Goal: Task Accomplishment & Management: Complete application form

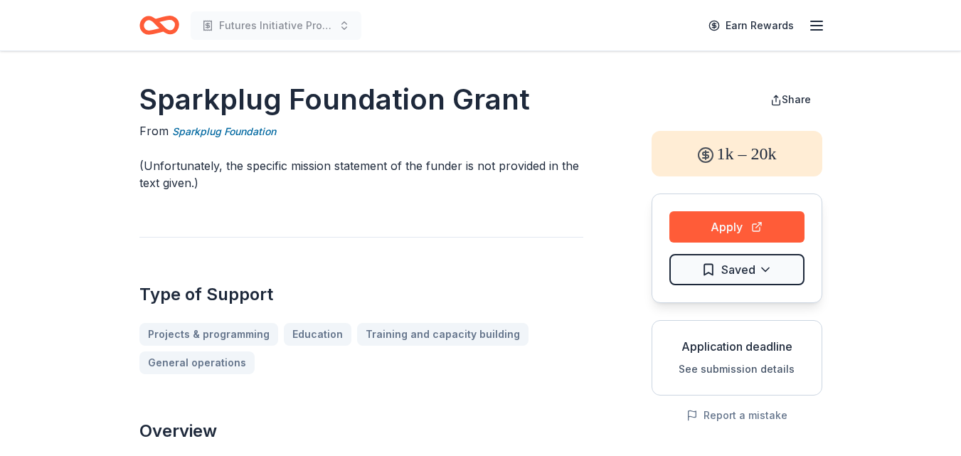
click at [818, 31] on icon "button" at bounding box center [816, 25] width 17 height 17
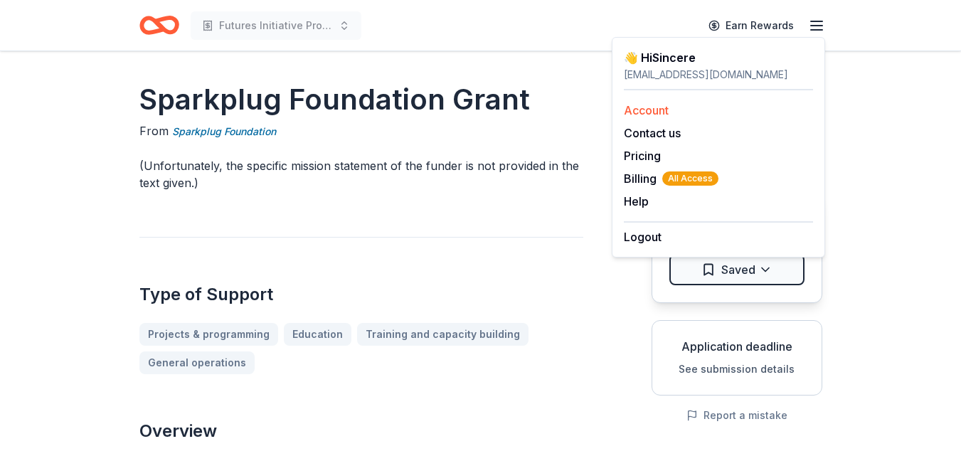
click at [658, 107] on link "Account" at bounding box center [646, 110] width 45 height 14
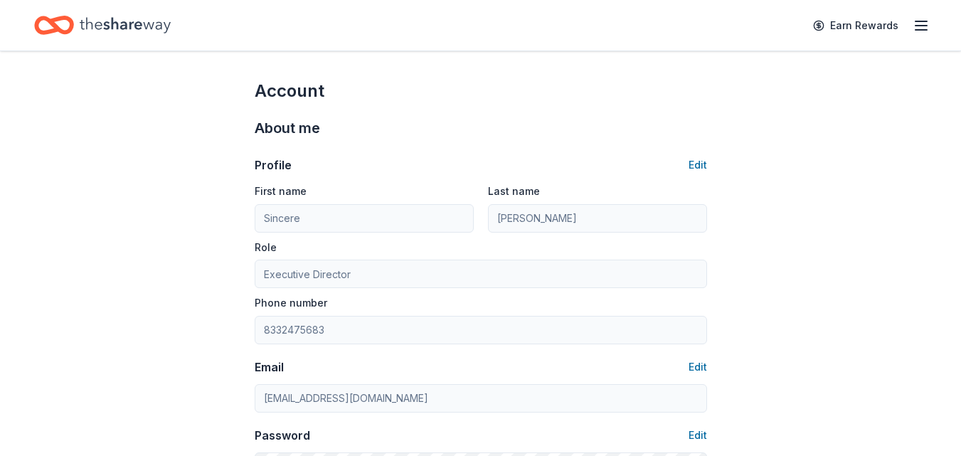
click at [65, 18] on icon "Home" at bounding box center [61, 25] width 22 height 14
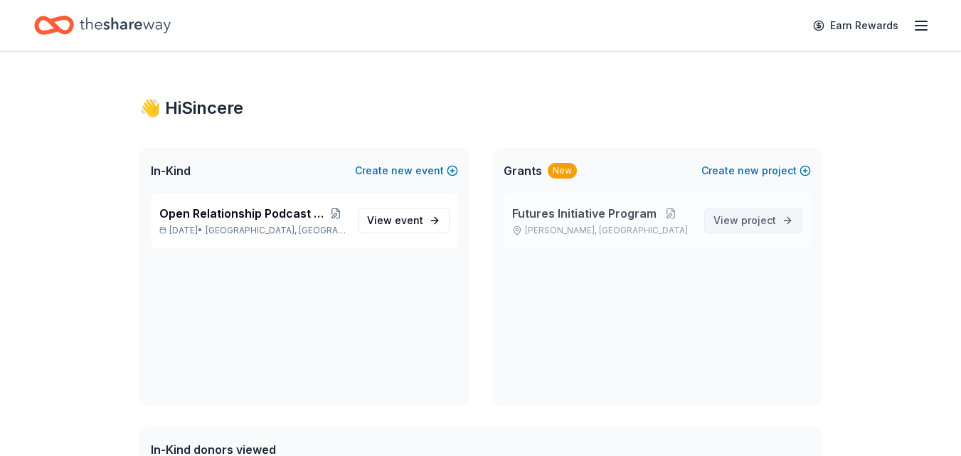
click at [737, 215] on span "View project" at bounding box center [744, 220] width 63 height 17
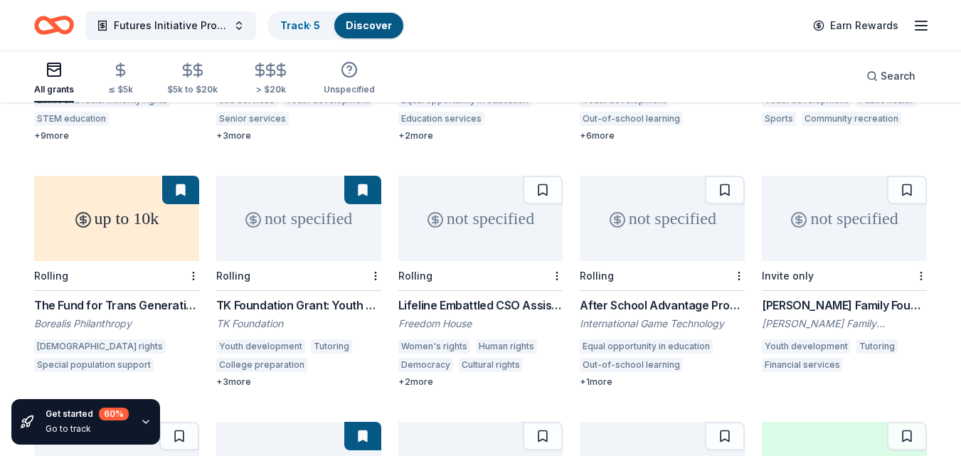
scroll to position [603, 0]
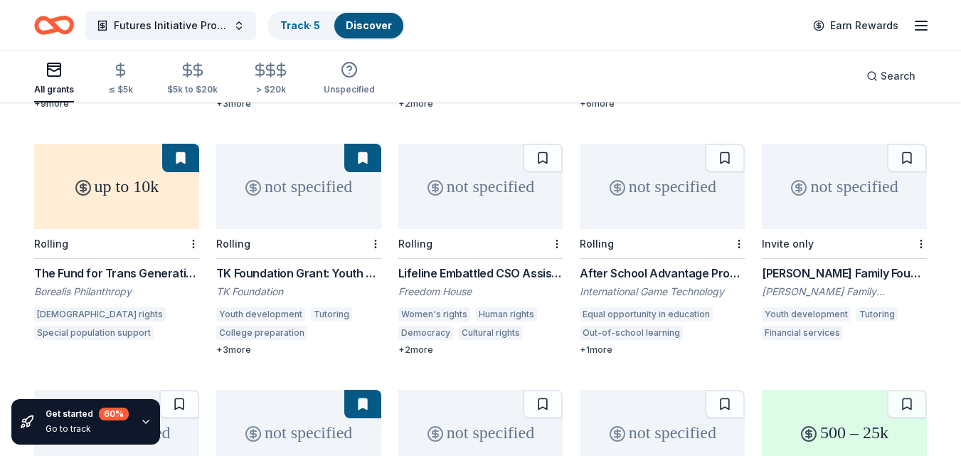
click at [284, 187] on div "not specified" at bounding box center [298, 186] width 165 height 85
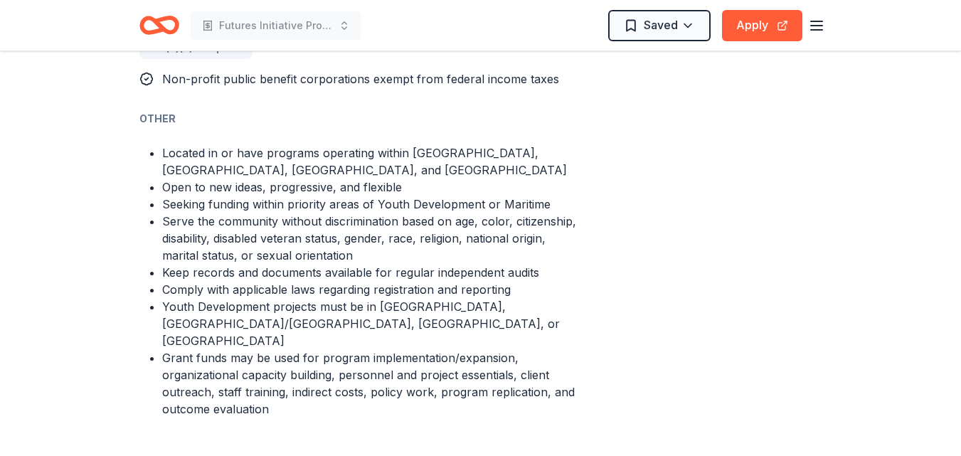
scroll to position [966, 0]
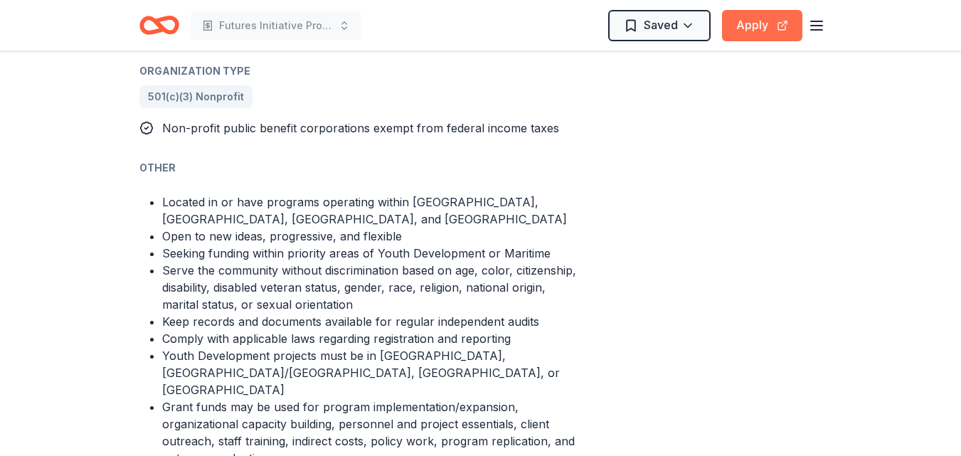
click at [759, 27] on button "Apply" at bounding box center [762, 25] width 80 height 31
click at [757, 16] on button "Apply" at bounding box center [762, 25] width 80 height 31
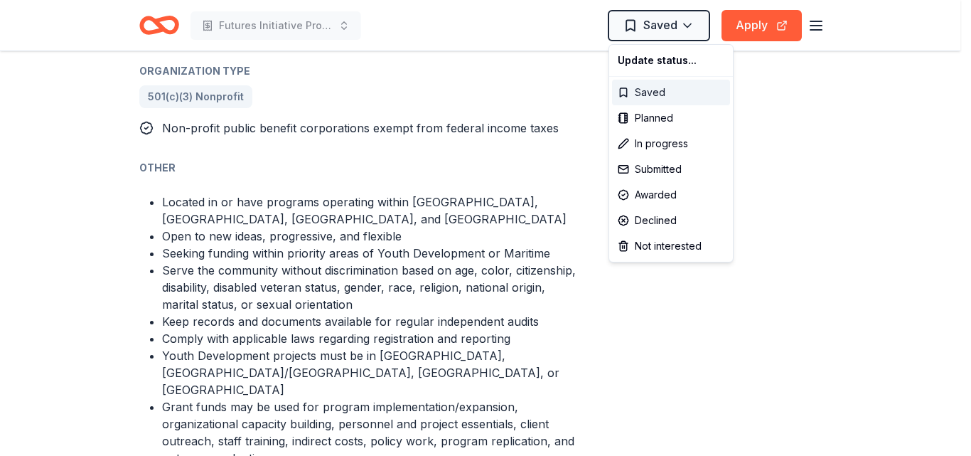
click at [646, 89] on div "Saved" at bounding box center [671, 93] width 118 height 26
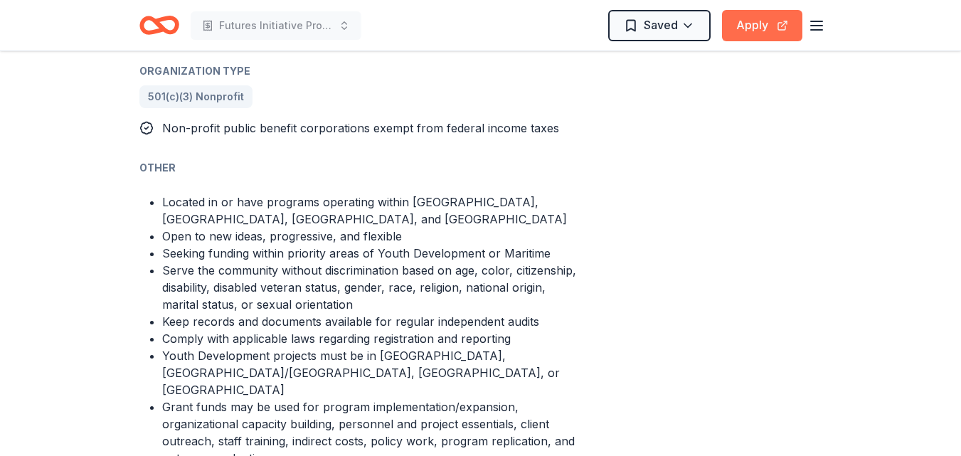
click at [741, 38] on div "Futures Initiative Program Saved Apply" at bounding box center [480, 25] width 683 height 33
click at [809, 29] on icon "button" at bounding box center [816, 25] width 17 height 17
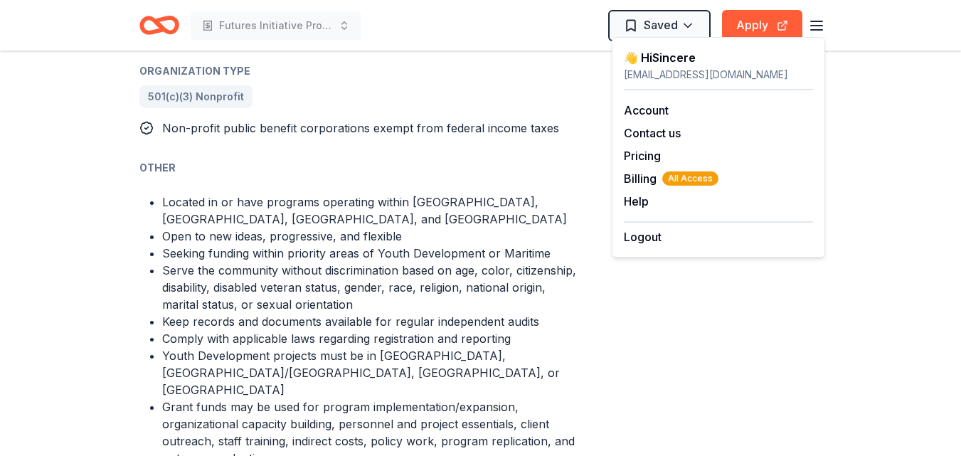
click at [175, 25] on icon "Home" at bounding box center [165, 25] width 22 height 14
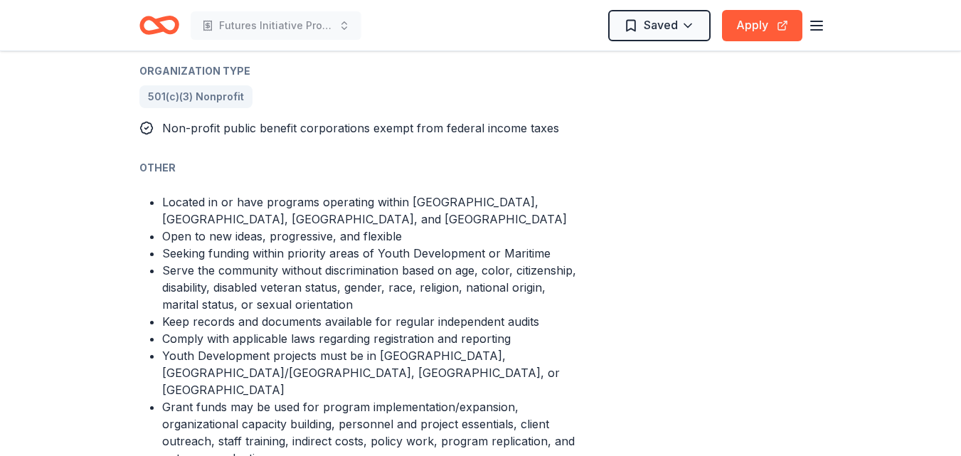
click at [175, 25] on icon "Home" at bounding box center [165, 25] width 22 height 14
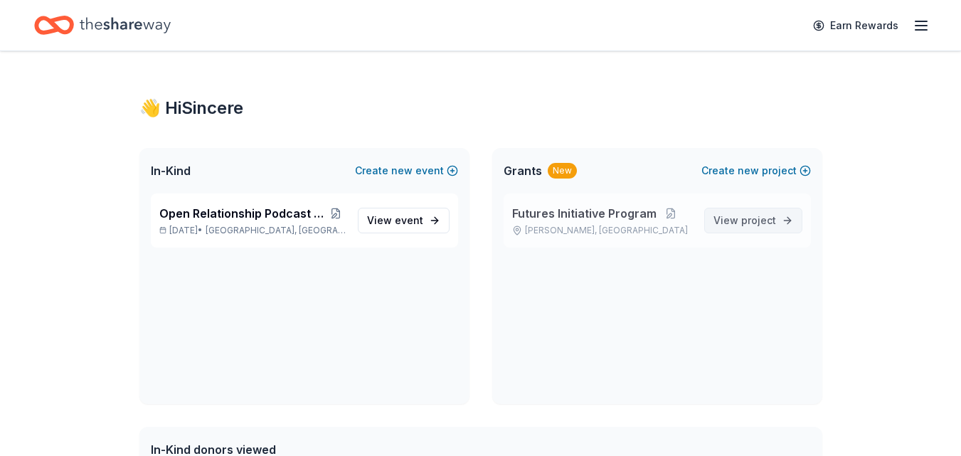
click at [754, 221] on span "project" at bounding box center [758, 220] width 35 height 12
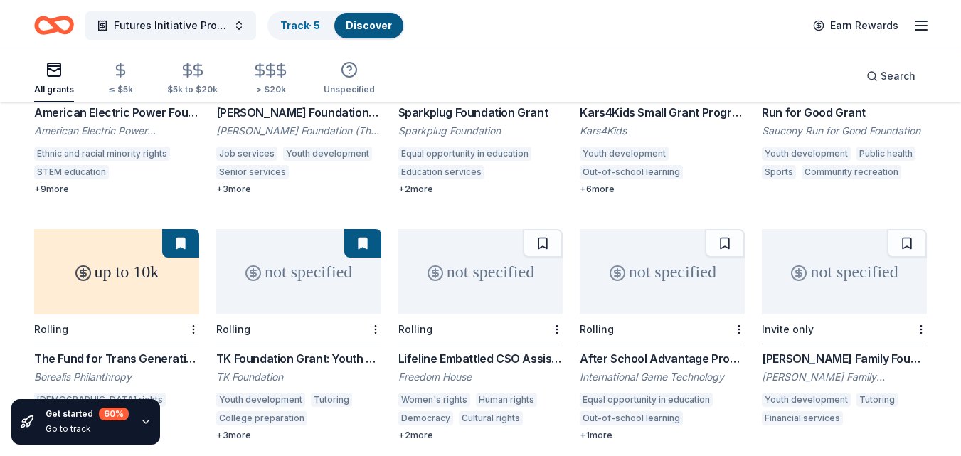
scroll to position [533, 0]
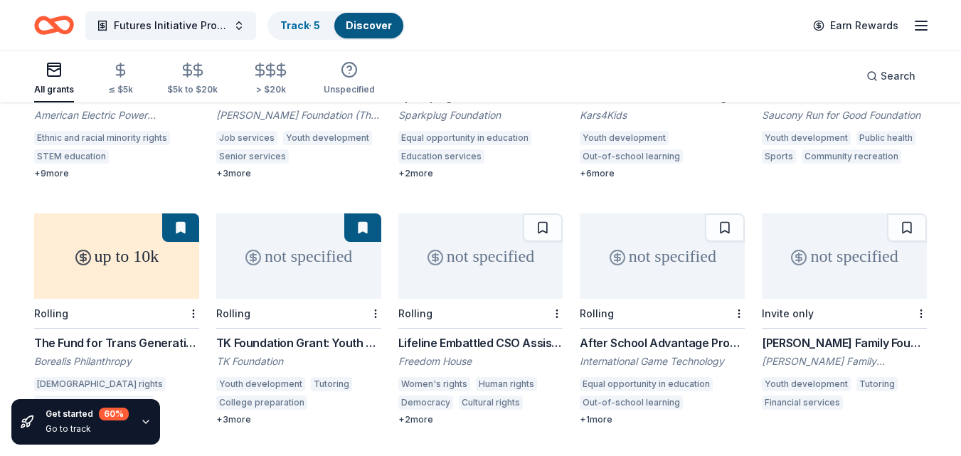
click at [282, 250] on div "not specified" at bounding box center [298, 255] width 165 height 85
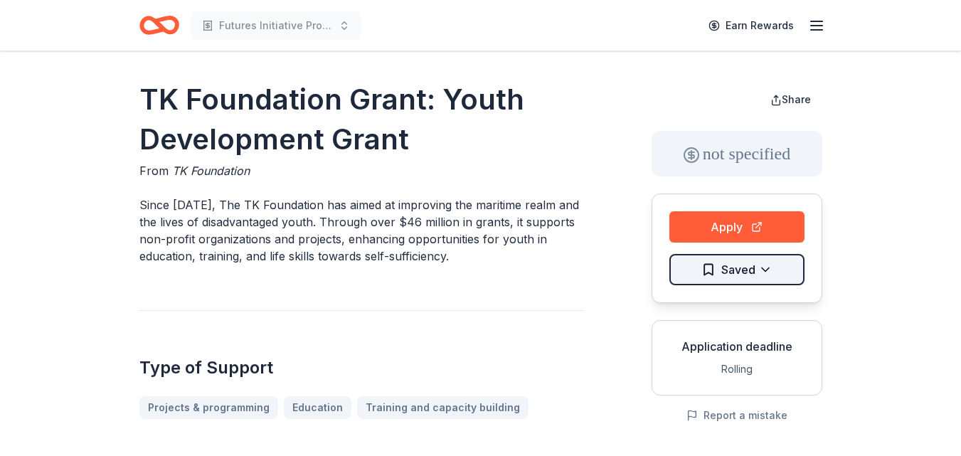
click at [770, 265] on html "Futures Initiative Program Earn Rewards TK Foundation Grant: Youth Development …" at bounding box center [480, 228] width 961 height 456
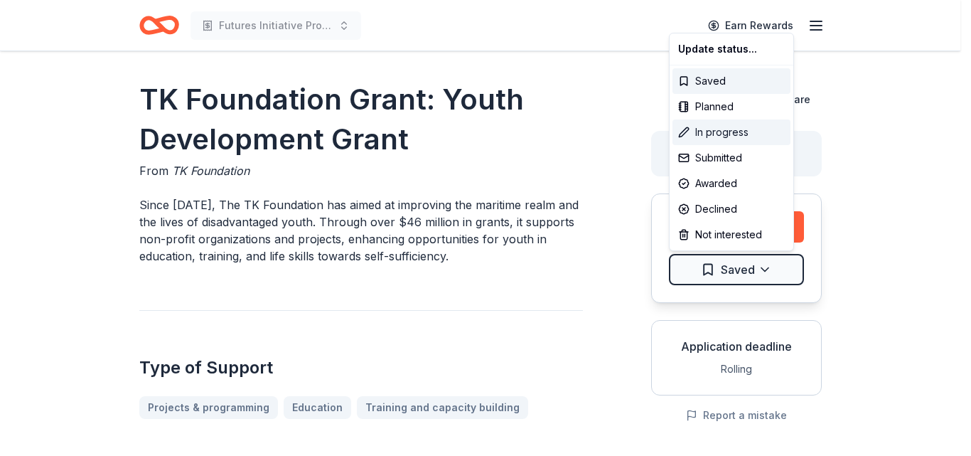
click at [744, 126] on div "In progress" at bounding box center [732, 132] width 118 height 26
click at [892, 144] on html "Futures Initiative Program Earn Rewards TK Foundation Grant: Youth Development …" at bounding box center [485, 228] width 971 height 456
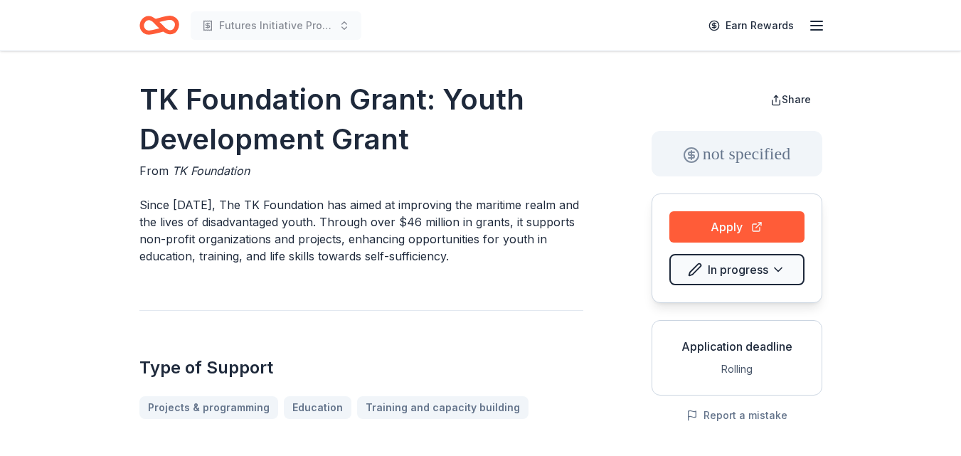
click at [163, 28] on icon "Home" at bounding box center [165, 25] width 22 height 14
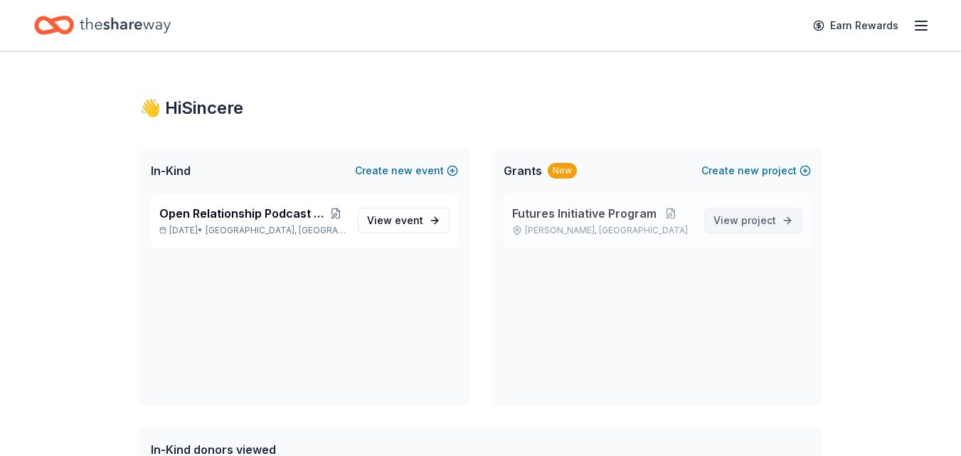
click at [769, 228] on span "View project" at bounding box center [744, 220] width 63 height 17
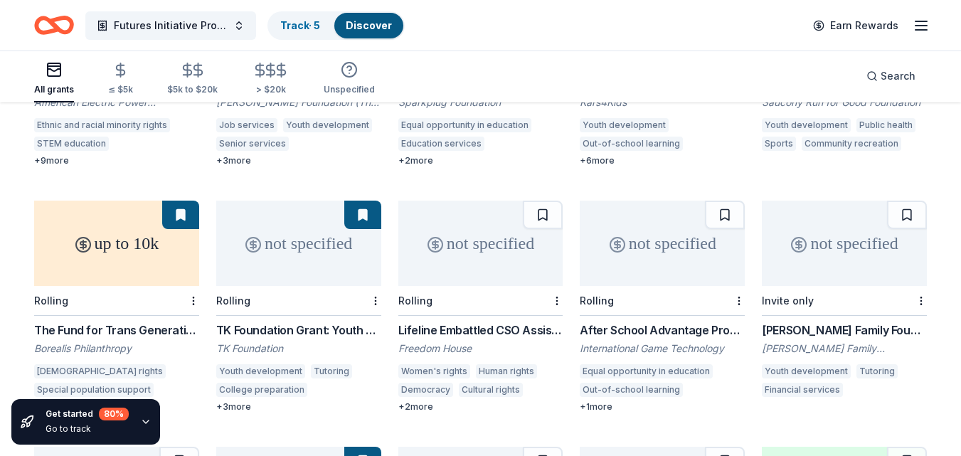
scroll to position [493, 0]
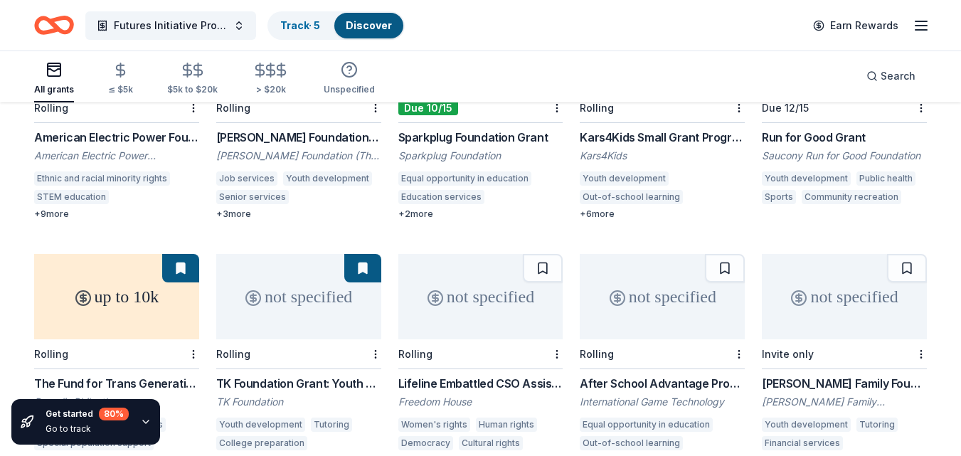
click at [293, 271] on div "not specified" at bounding box center [298, 296] width 165 height 85
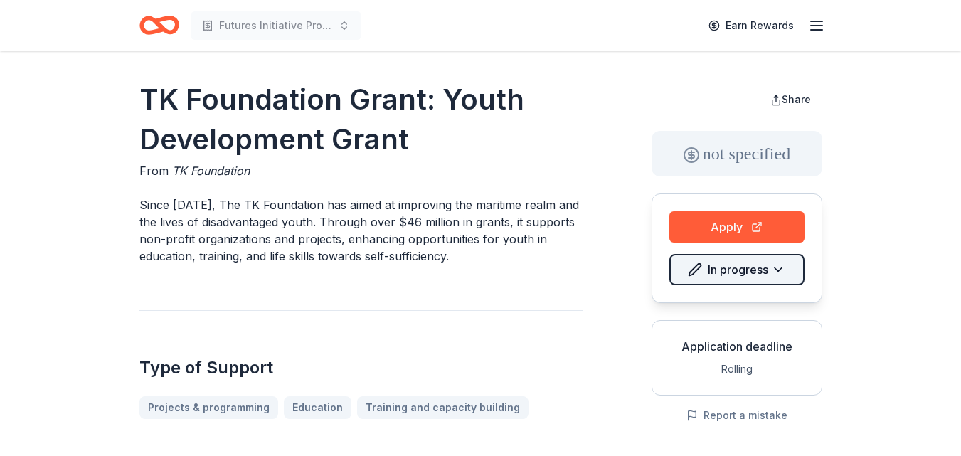
click at [782, 266] on html "Futures Initiative Program Earn Rewards TK Foundation Grant: Youth Development …" at bounding box center [480, 228] width 961 height 456
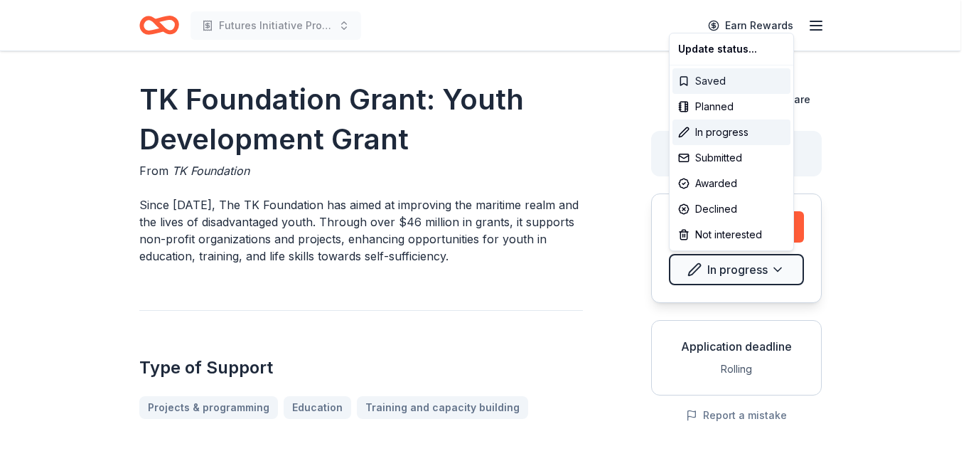
click at [741, 70] on div "Saved" at bounding box center [732, 81] width 118 height 26
click at [156, 25] on html "Futures Initiative Program Earn Rewards TK Foundation Grant: Youth Development …" at bounding box center [485, 228] width 971 height 456
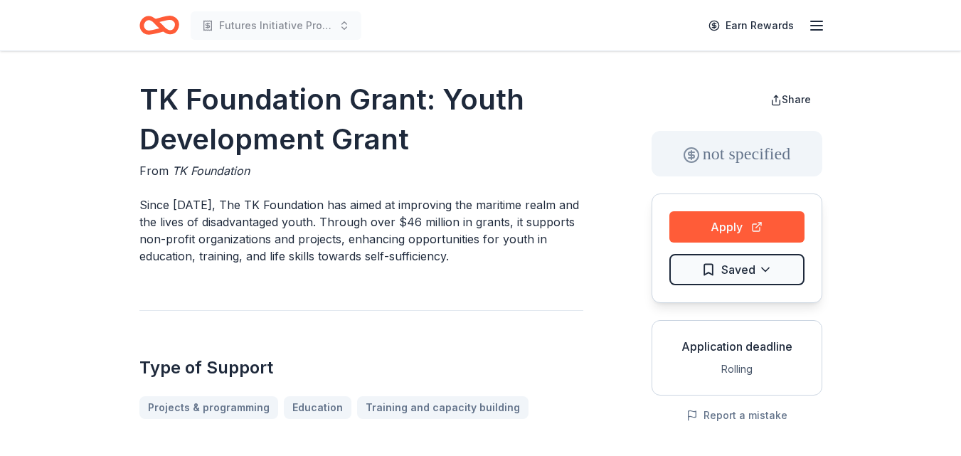
click at [156, 25] on icon "Home" at bounding box center [165, 25] width 22 height 14
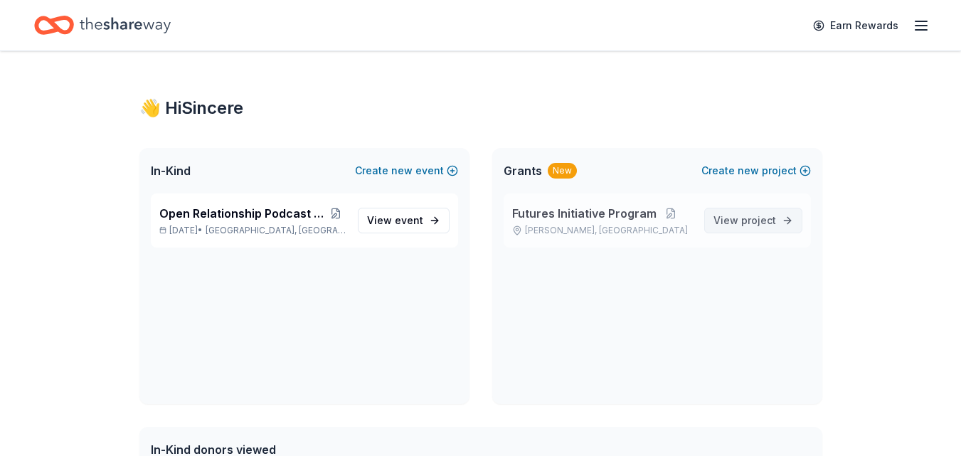
click at [759, 223] on span "project" at bounding box center [758, 220] width 35 height 12
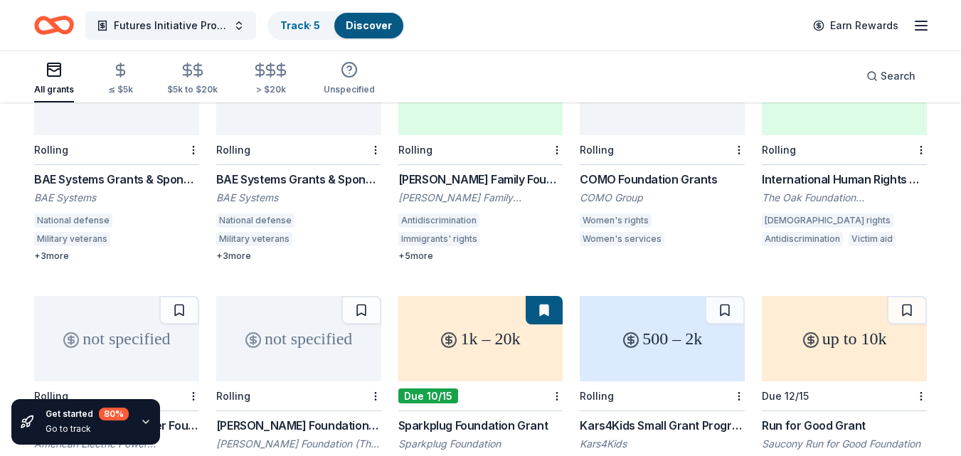
scroll to position [250, 0]
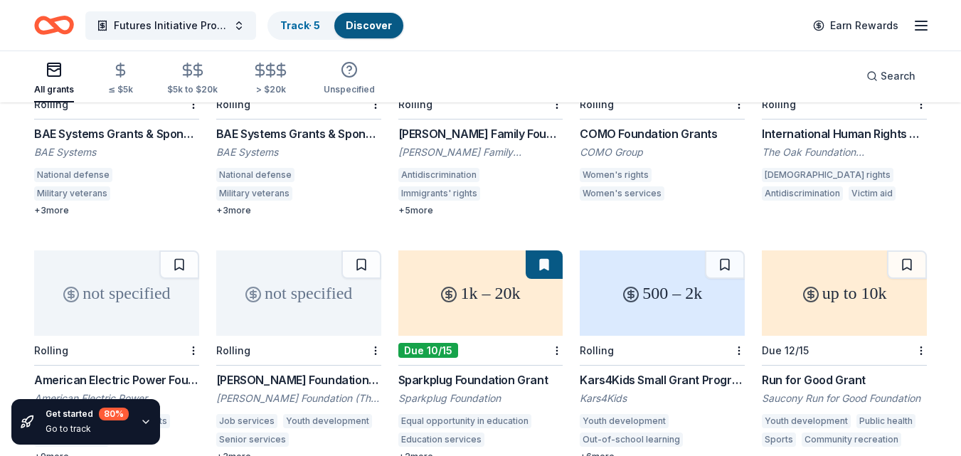
click at [503, 276] on div "1k – 20k" at bounding box center [480, 292] width 165 height 85
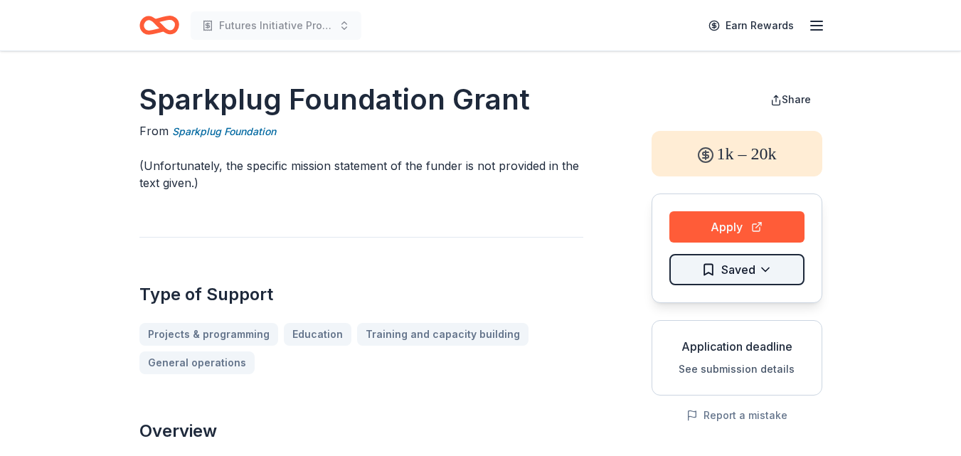
click at [761, 271] on html "Futures Initiative Program Earn Rewards Sparkplug Foundation Grant From Sparkpl…" at bounding box center [480, 228] width 961 height 456
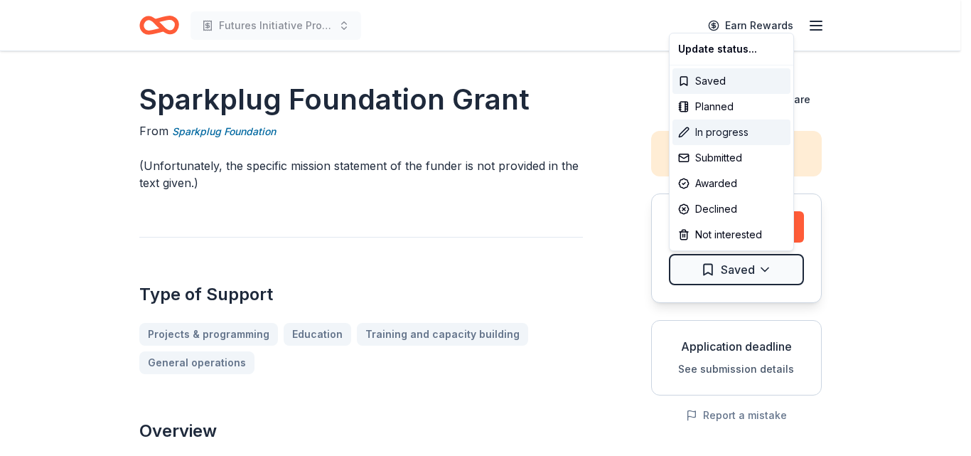
click at [739, 129] on div "In progress" at bounding box center [732, 132] width 118 height 26
click at [160, 23] on html "Futures Initiative Program Earn Rewards Sparkplug Foundation Grant From Sparkpl…" at bounding box center [485, 228] width 971 height 456
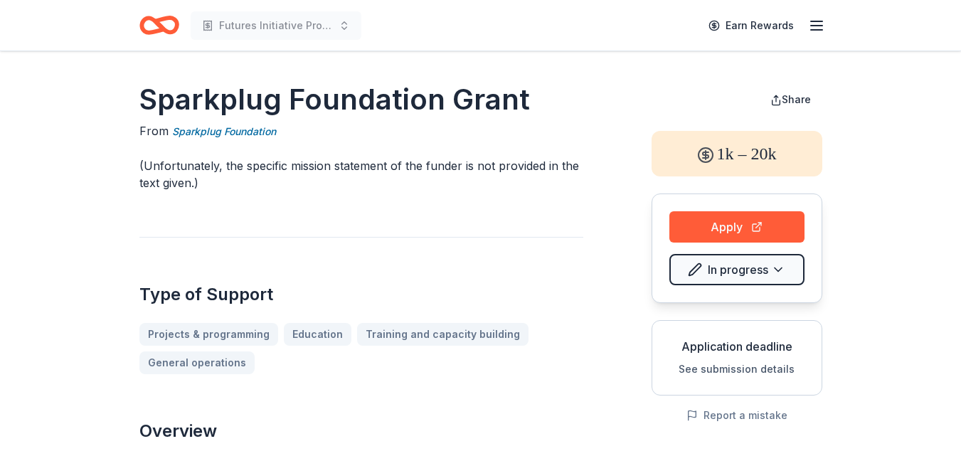
click at [170, 26] on icon "Home" at bounding box center [159, 25] width 40 height 33
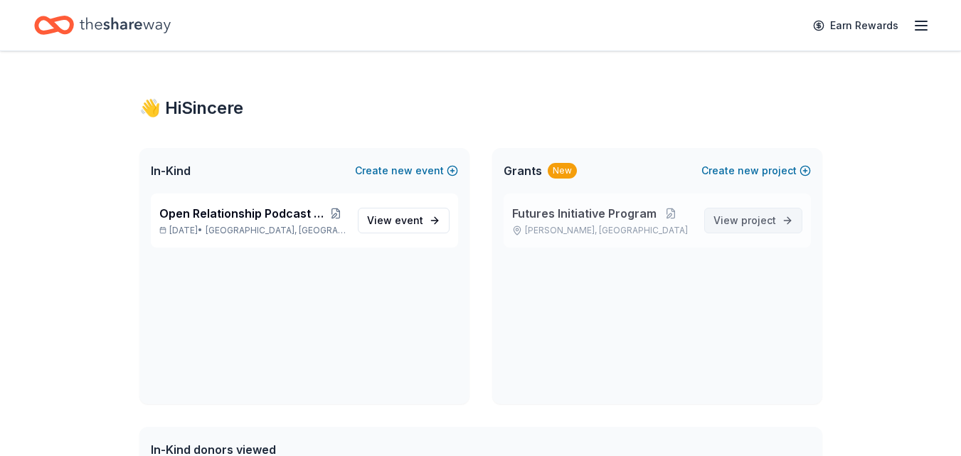
click at [764, 221] on span "project" at bounding box center [758, 220] width 35 height 12
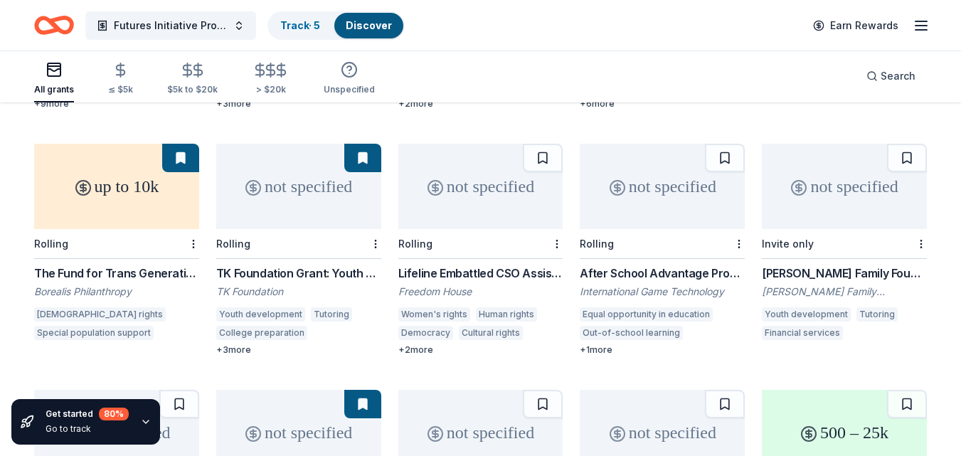
scroll to position [575, 0]
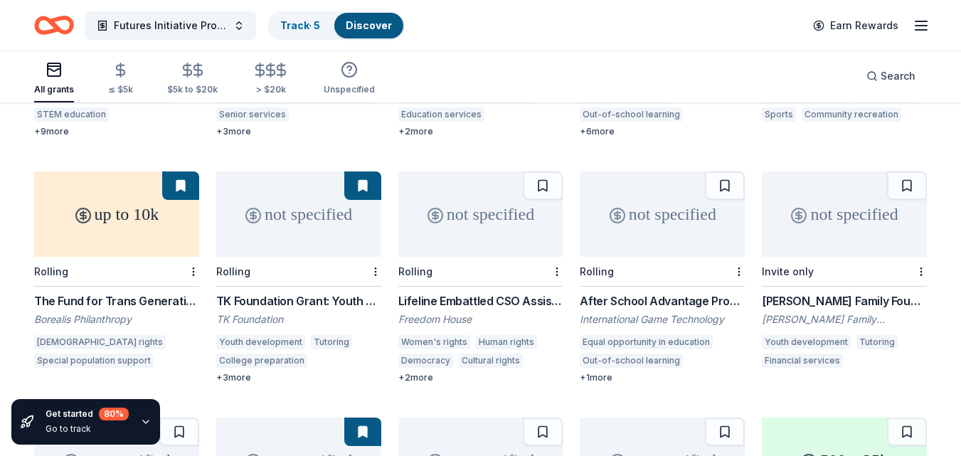
click at [299, 195] on div "not specified" at bounding box center [298, 213] width 165 height 85
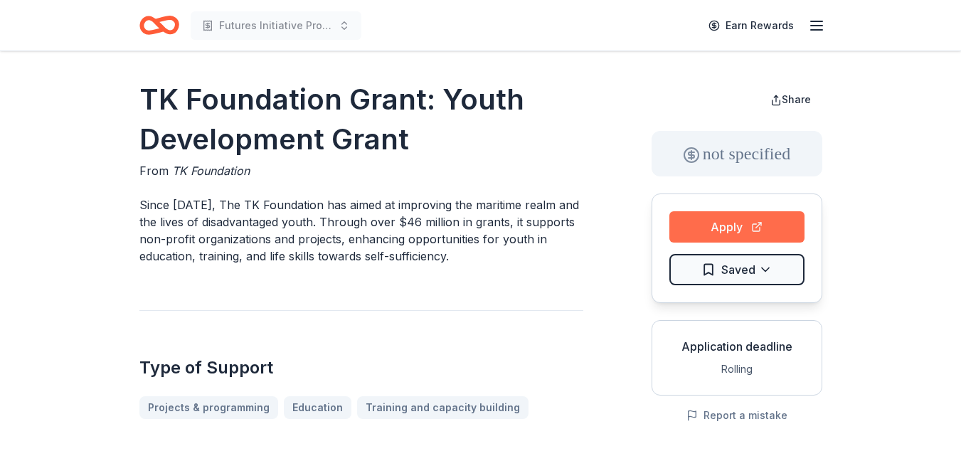
click at [755, 226] on button "Apply" at bounding box center [736, 226] width 135 height 31
click at [731, 233] on button "Apply" at bounding box center [736, 226] width 135 height 31
